Goal: Transaction & Acquisition: Purchase product/service

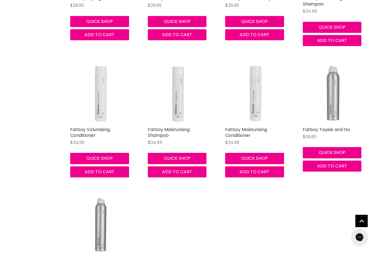
scroll to position [232, 0]
click at [340, 77] on img "Main content" at bounding box center [333, 93] width 61 height 61
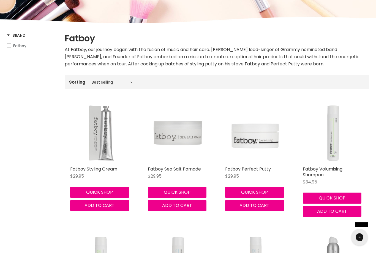
scroll to position [62, 0]
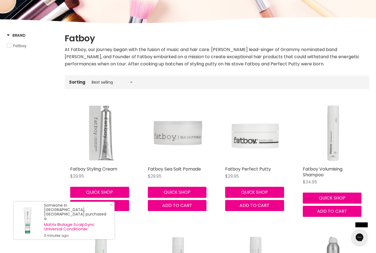
click at [102, 107] on img "Main content" at bounding box center [100, 132] width 61 height 61
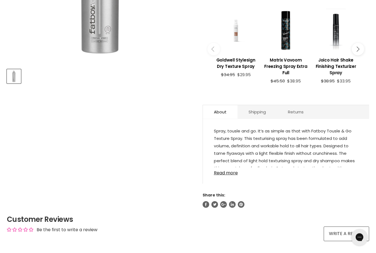
scroll to position [189, 0]
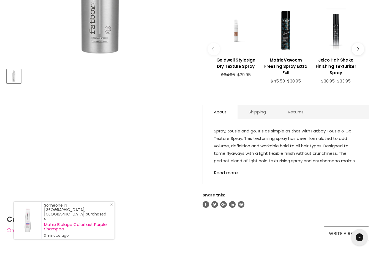
click at [231, 175] on link "Read more" at bounding box center [286, 171] width 144 height 8
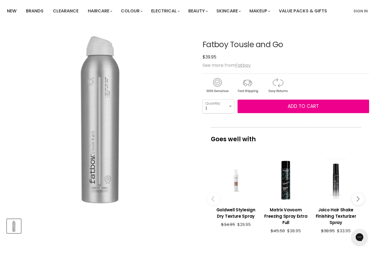
scroll to position [40, 0]
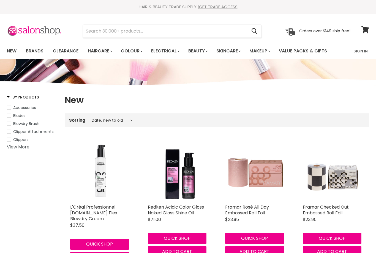
select select "created-descending"
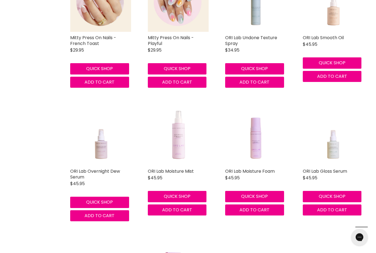
scroll to position [1178, 0]
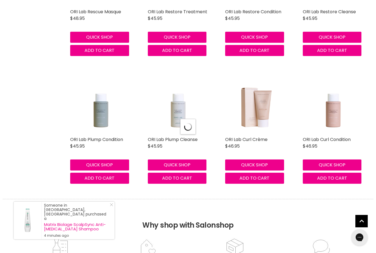
select select "created-descending"
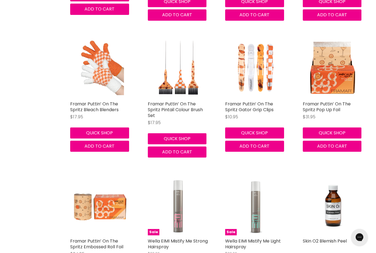
scroll to position [3117, 0]
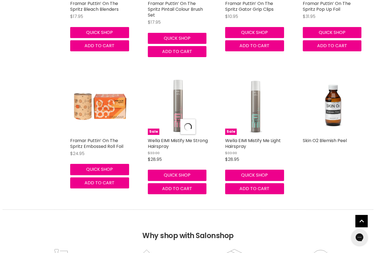
select select "created-descending"
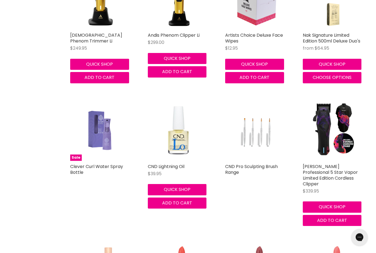
scroll to position [4689, 0]
click at [105, 100] on img "Main content" at bounding box center [101, 130] width 46 height 61
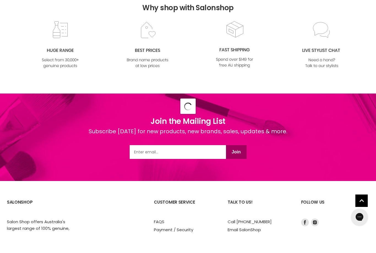
select select "created-descending"
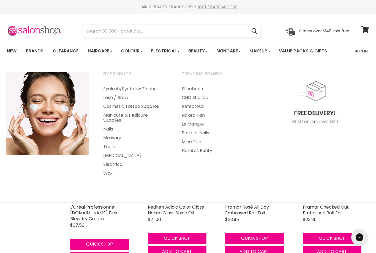
click at [115, 156] on link "[MEDICAL_DATA]" at bounding box center [134, 155] width 77 height 9
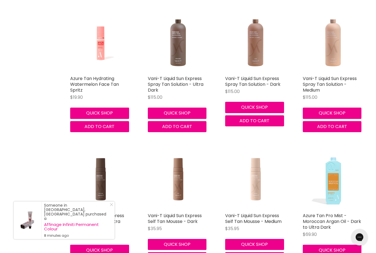
scroll to position [1084, 0]
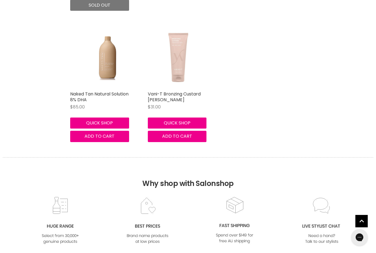
scroll to position [4366, 0]
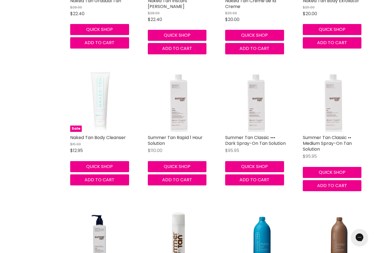
scroll to position [3999, 0]
